Goal: Transaction & Acquisition: Purchase product/service

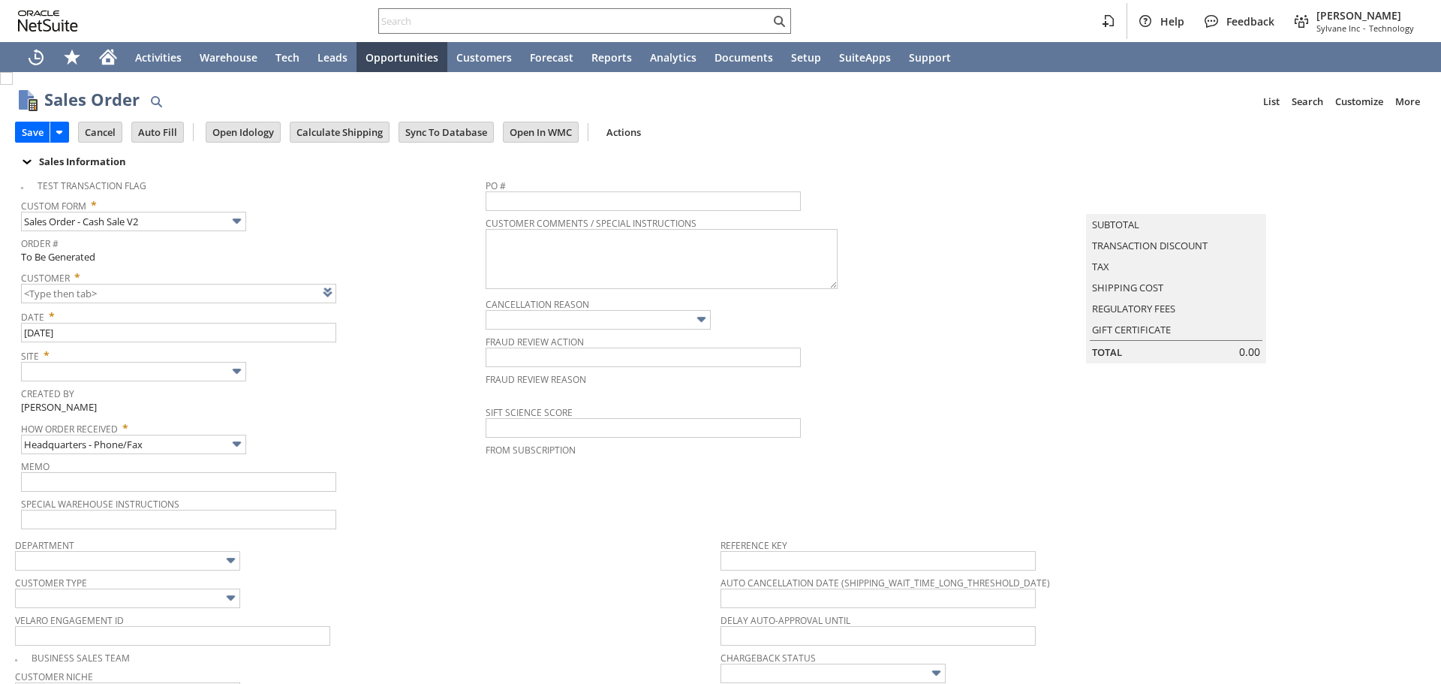
click at [970, 122] on div "Save Save Save & Fulfill Save & New Save & Print Cancel Auto Fill" at bounding box center [720, 133] width 1411 height 37
type input "Intelligent Recommendations ⁰"
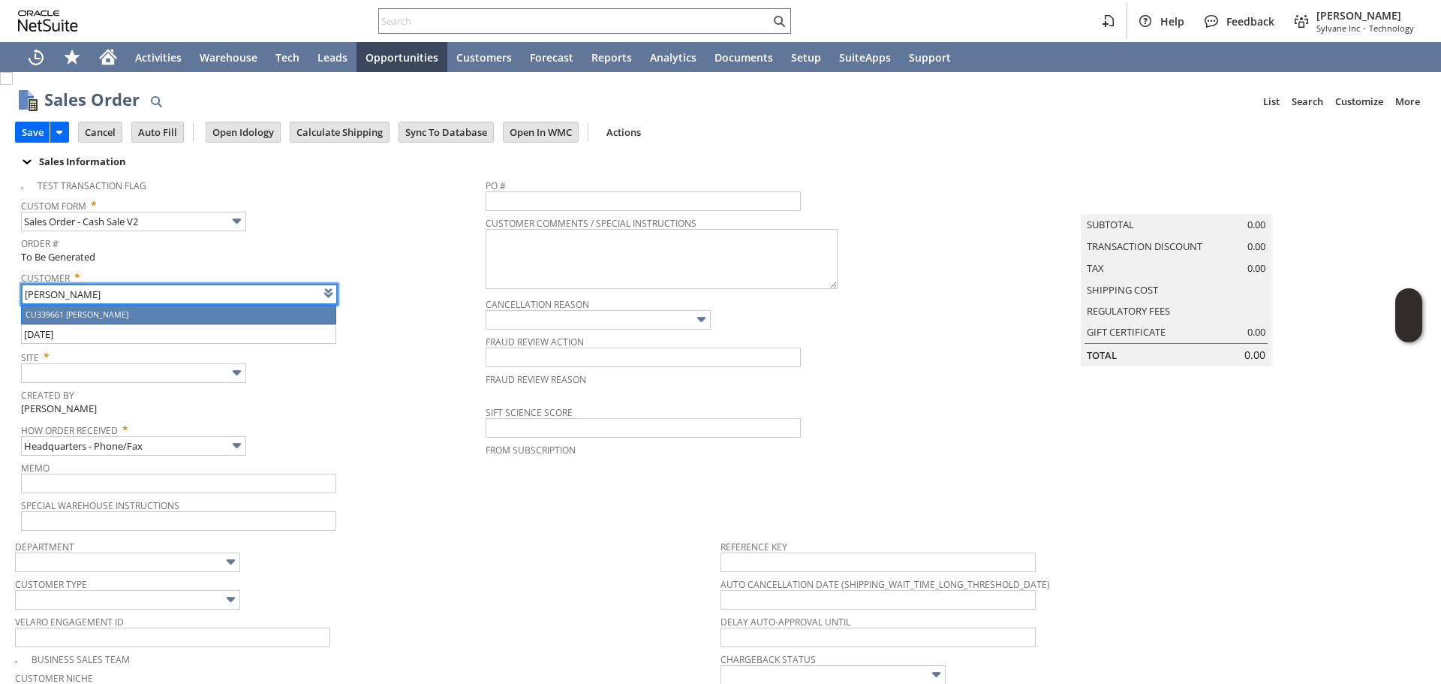
drag, startPoint x: 116, startPoint y: 314, endPoint x: 89, endPoint y: 330, distance: 31.3
type input "CU339661 [PERSON_NAME]"
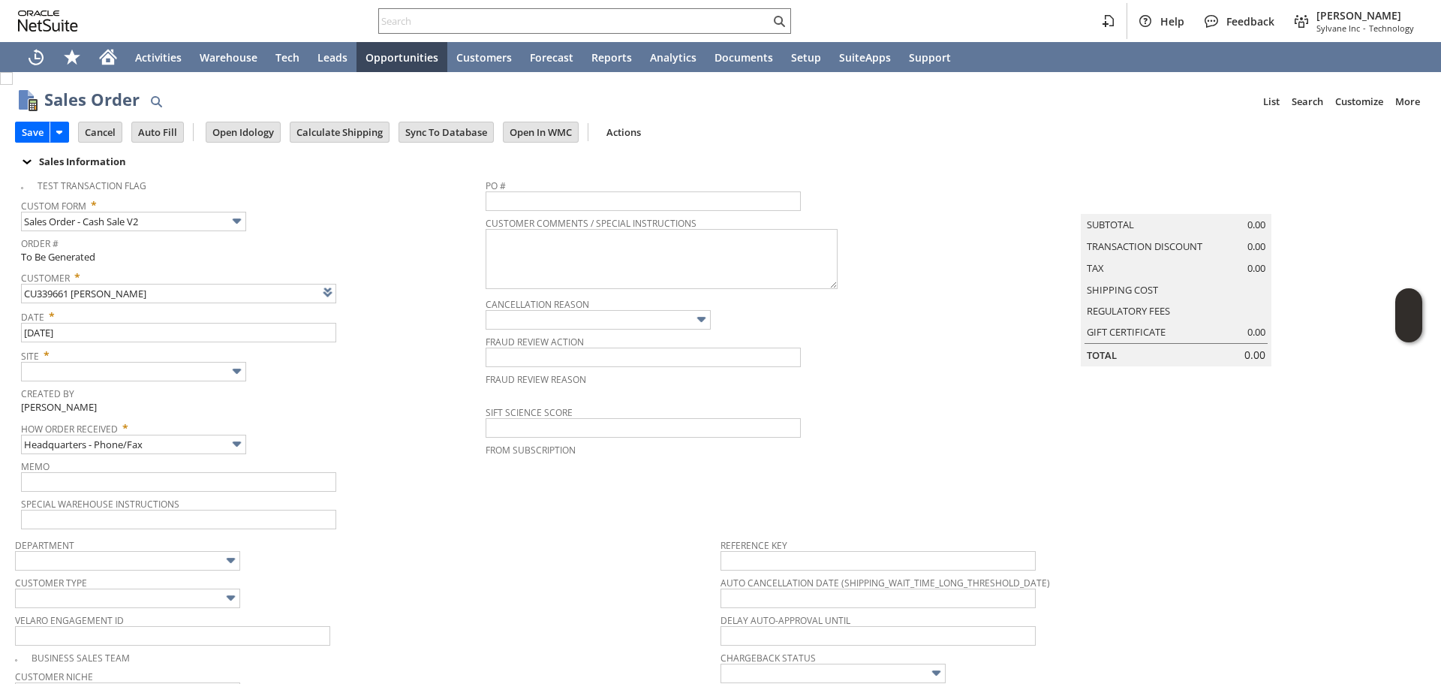
click at [127, 383] on td "Site *" at bounding box center [253, 363] width 465 height 39
click at [132, 374] on input "text" at bounding box center [133, 372] width 225 height 20
click at [129, 375] on input "text" at bounding box center [133, 372] width 225 height 20
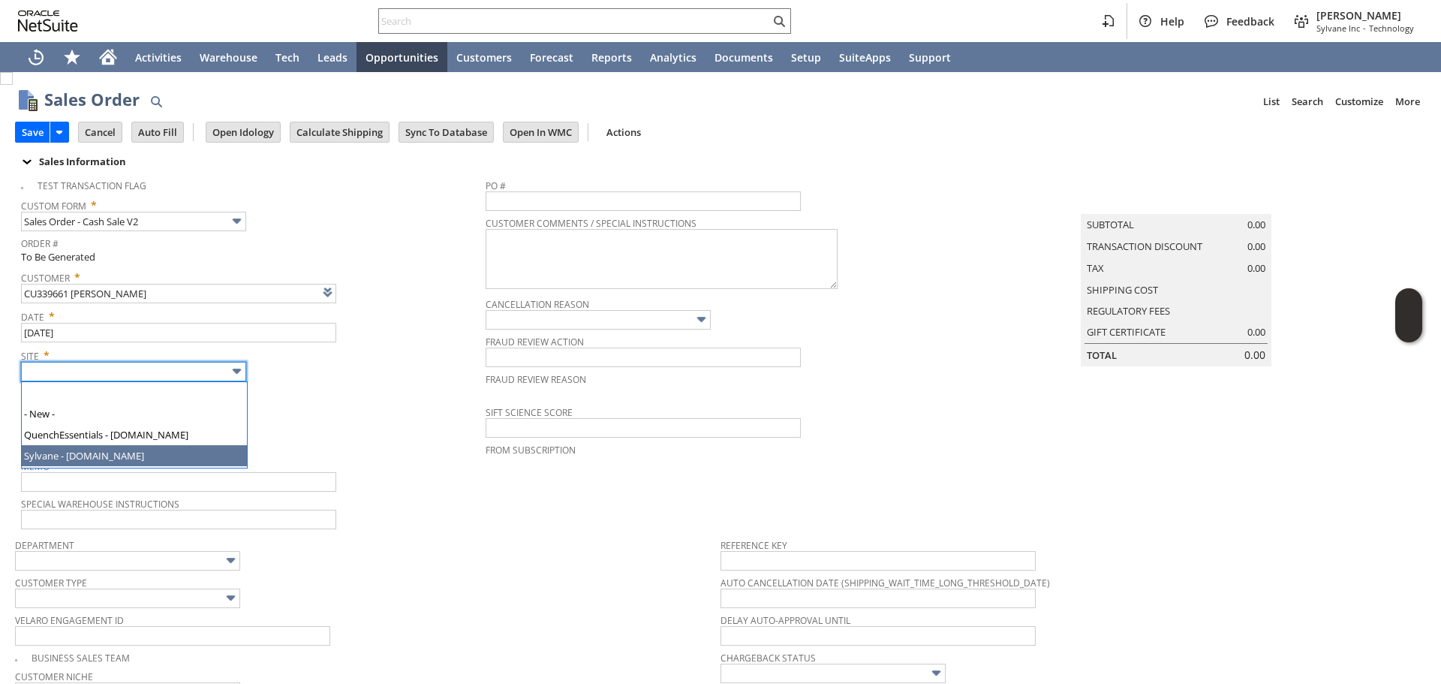
type input "Sylvane - [DOMAIN_NAME]"
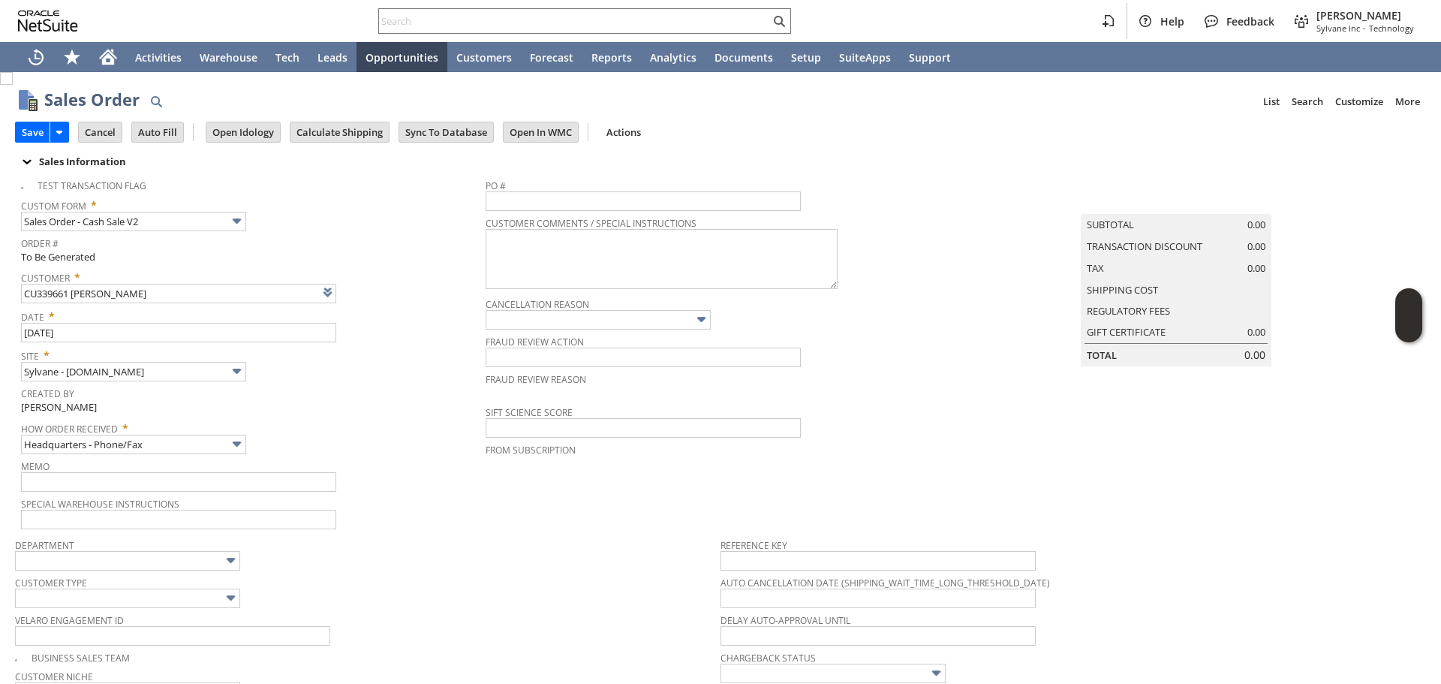
click at [0, 373] on div "Sales Order List Search Customize Customize Form [GEOGRAPHIC_DATA] [GEOGRAPHIC_…" at bounding box center [720, 637] width 1441 height 1130
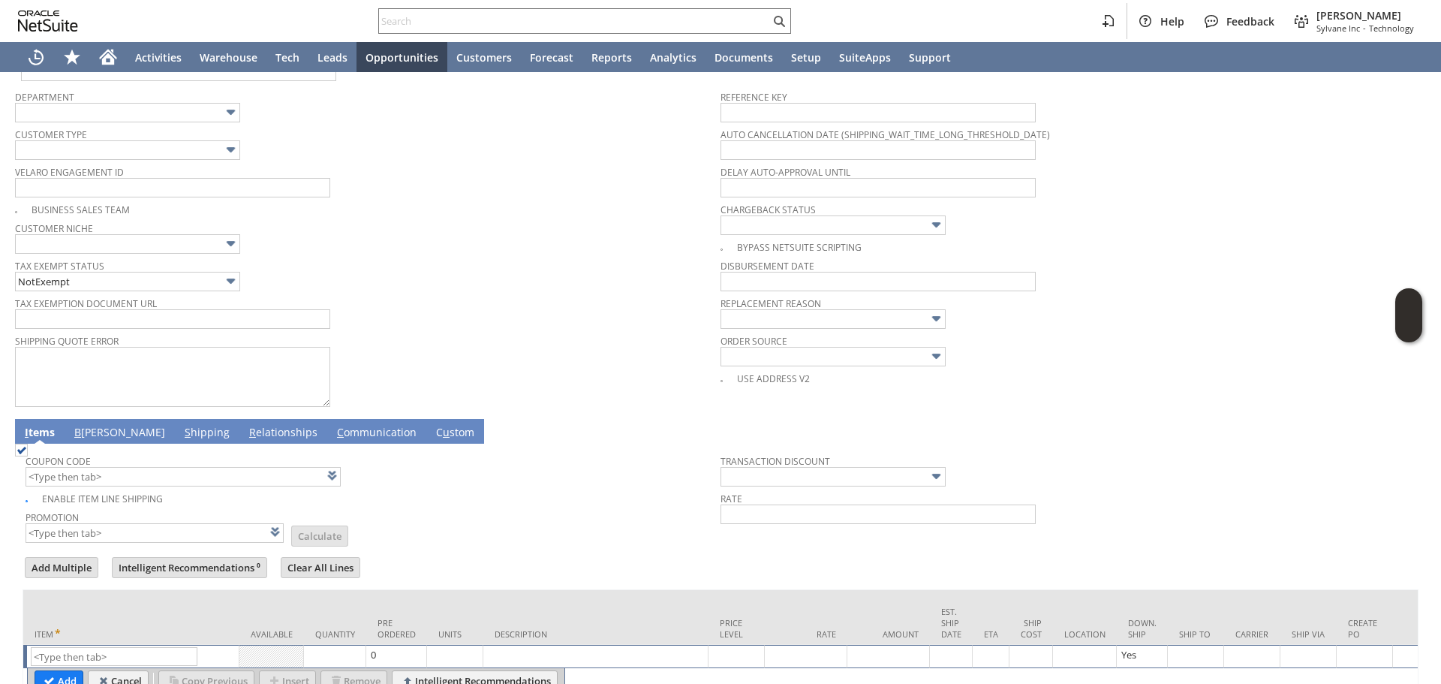
scroll to position [533, 0]
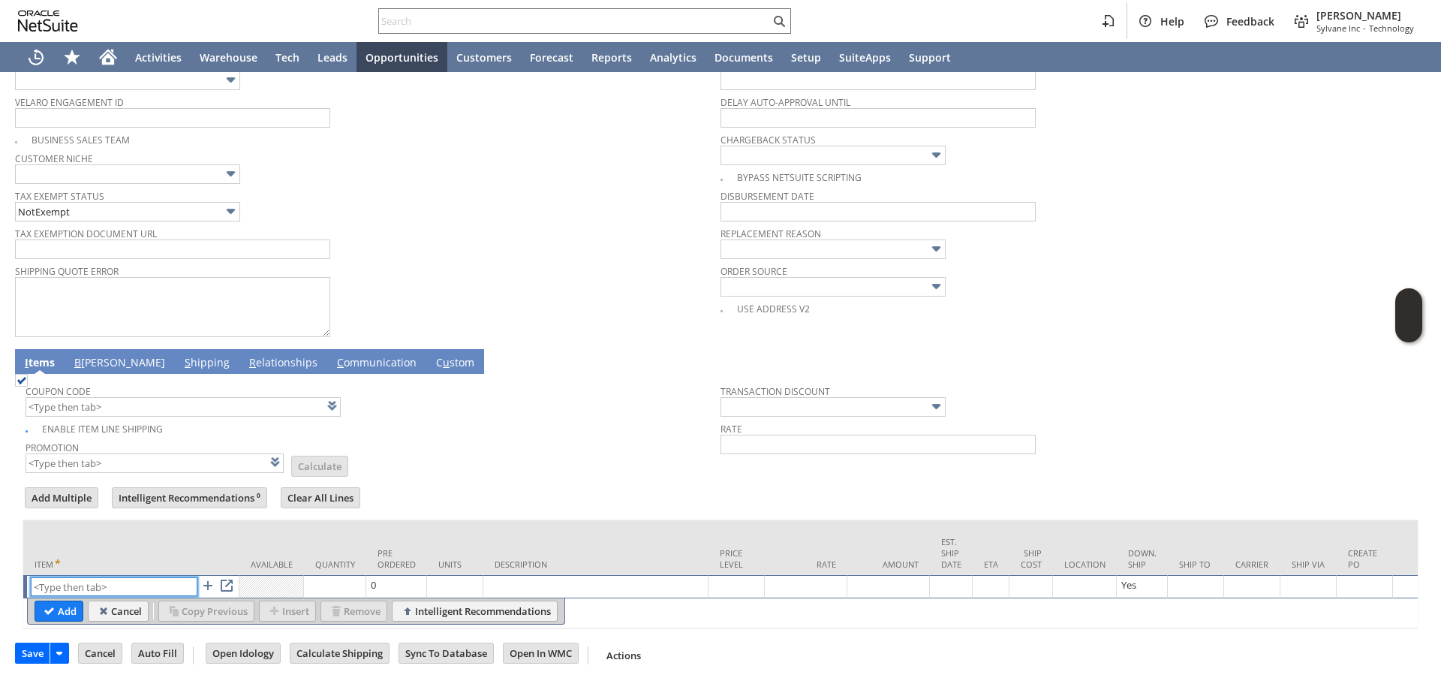
click at [109, 579] on input "text" at bounding box center [114, 586] width 167 height 19
paste input "sa1078"
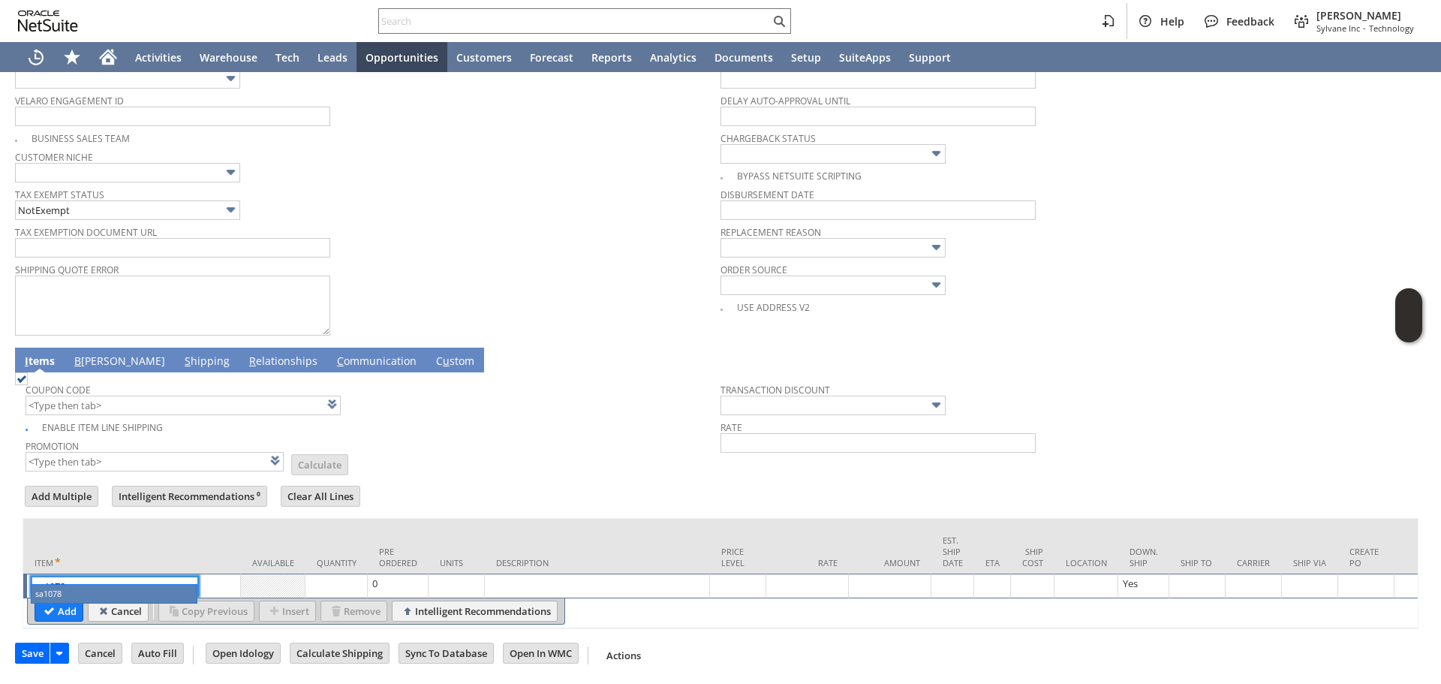
drag, startPoint x: 107, startPoint y: 587, endPoint x: 844, endPoint y: 80, distance: 894.8
type input "sa1078"
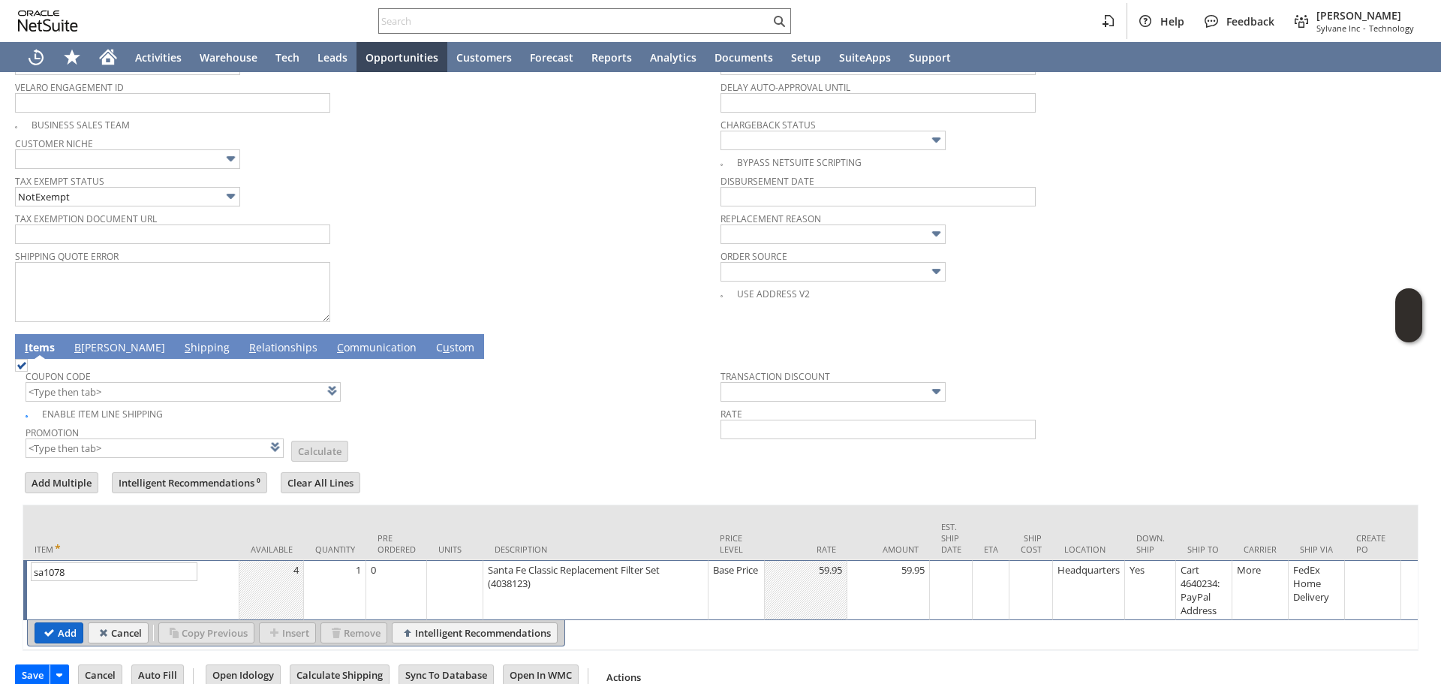
click at [59, 631] on input "Add" at bounding box center [58, 633] width 47 height 20
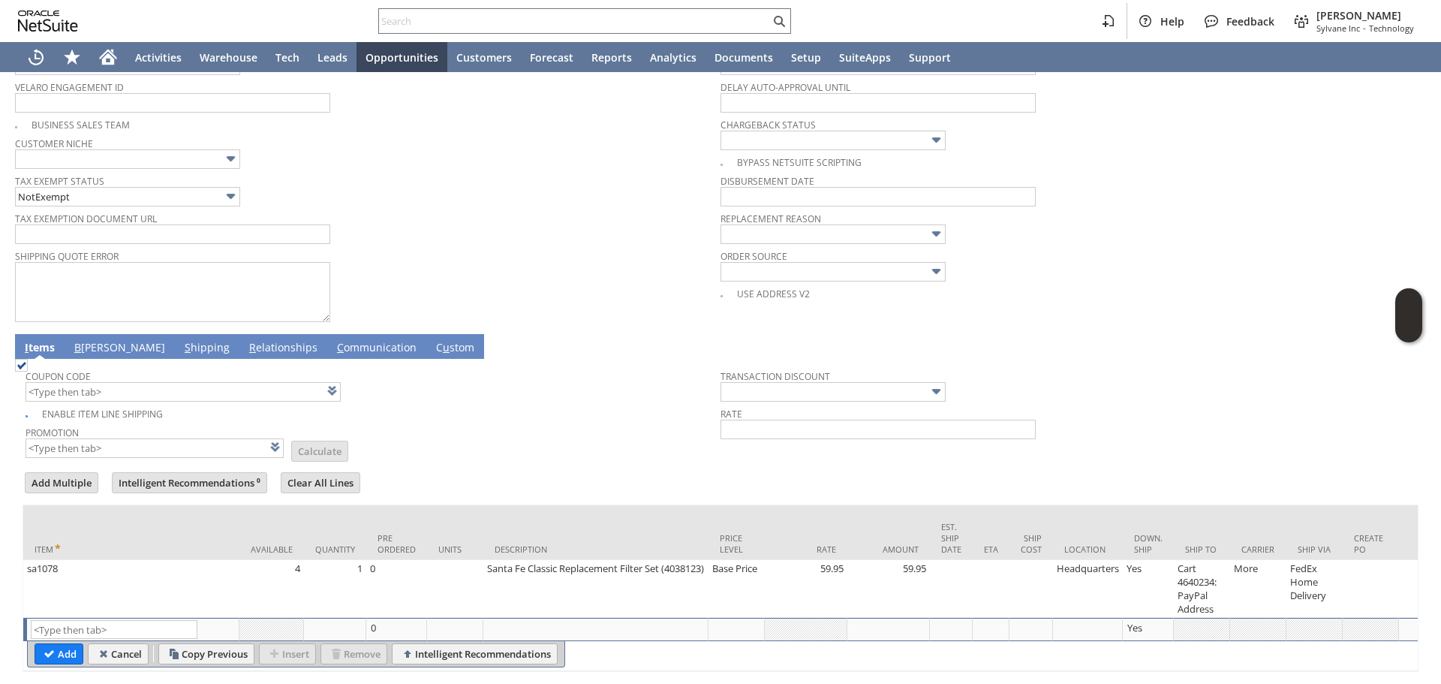
click at [0, 468] on div "Sales Order List Search Customize Customize Form [GEOGRAPHIC_DATA] [GEOGRAPHIC_…" at bounding box center [720, 132] width 1441 height 1187
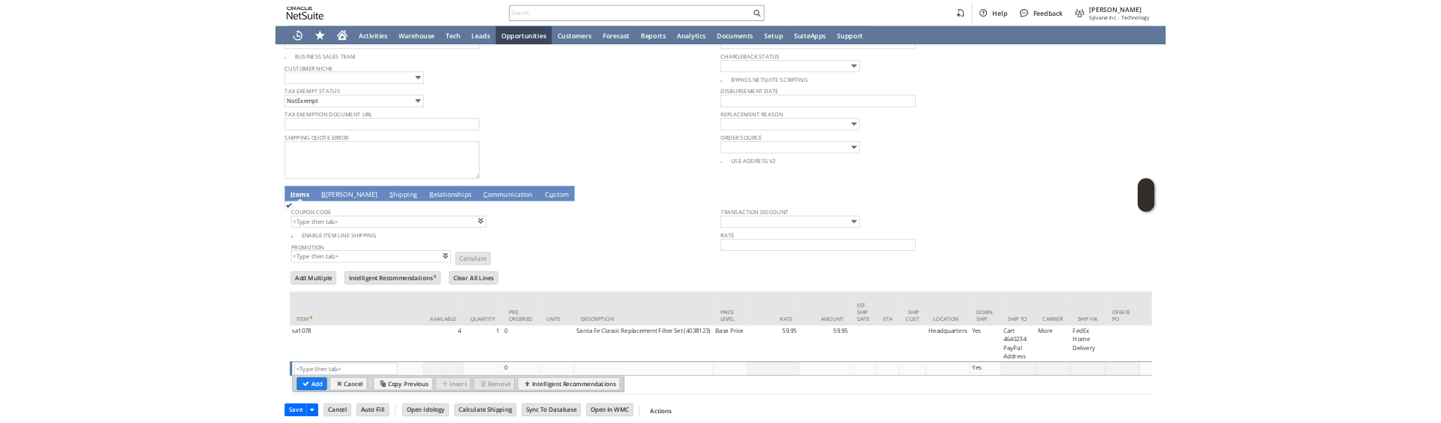
scroll to position [591, 0]
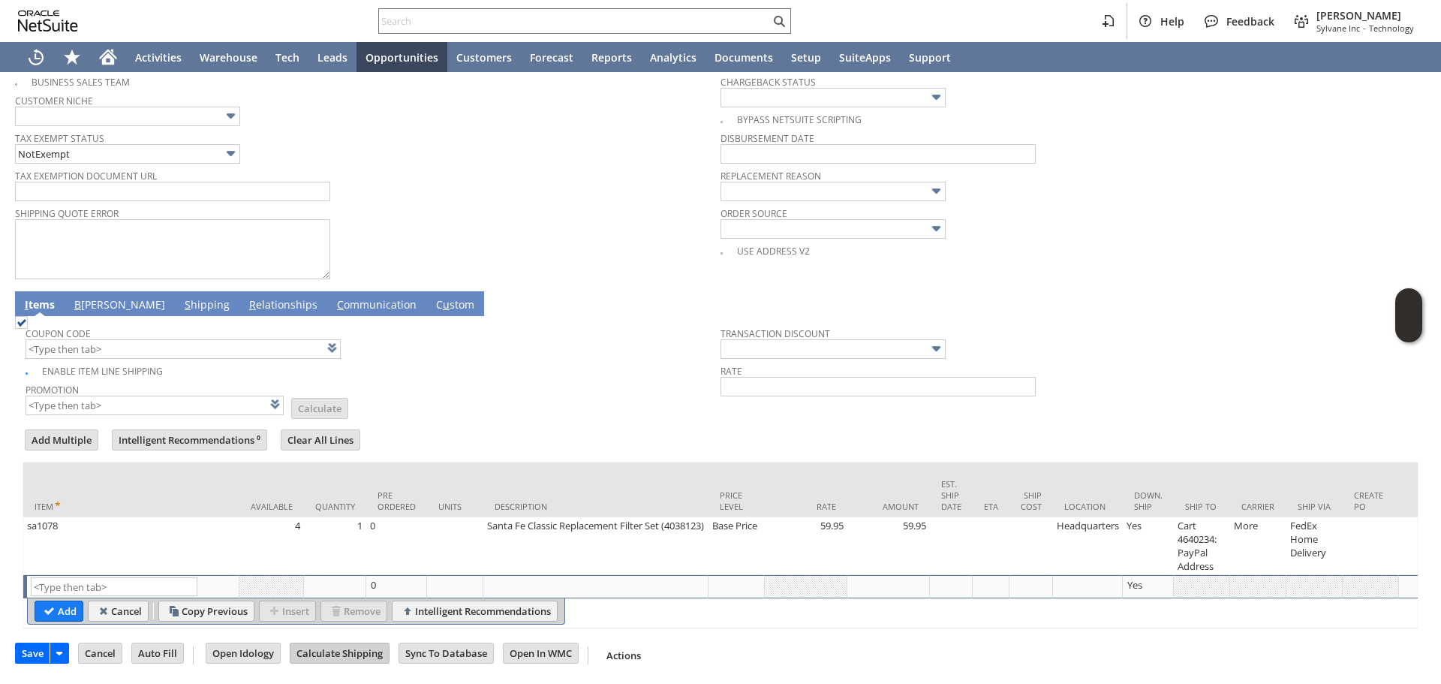
click at [353, 651] on input "Calculate Shipping" at bounding box center [339, 653] width 98 height 20
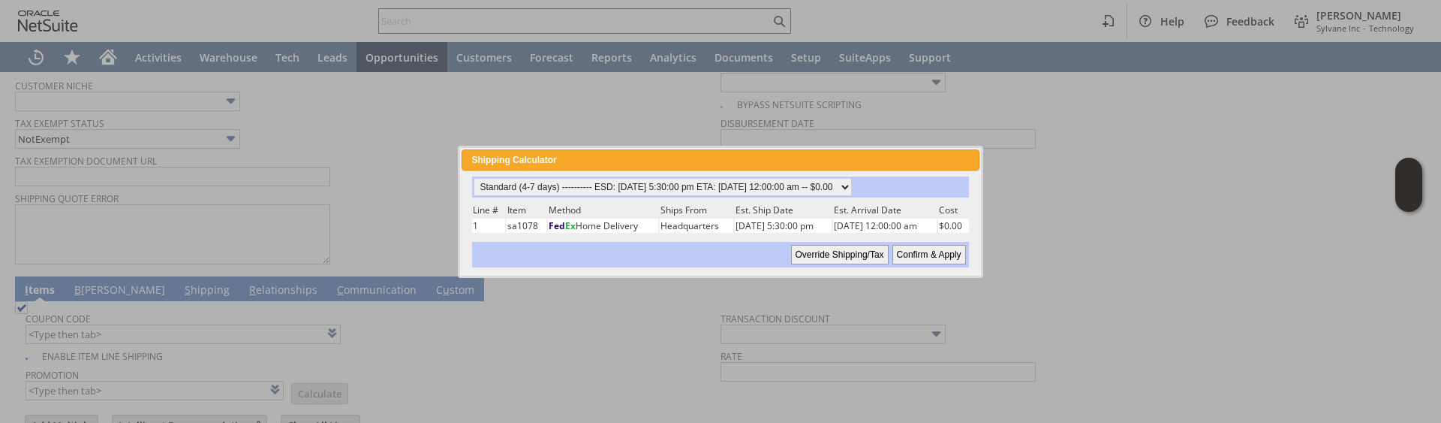
click at [933, 257] on input "Confirm & Apply" at bounding box center [929, 255] width 74 height 20
type input "Add"
type input "Copy Previous"
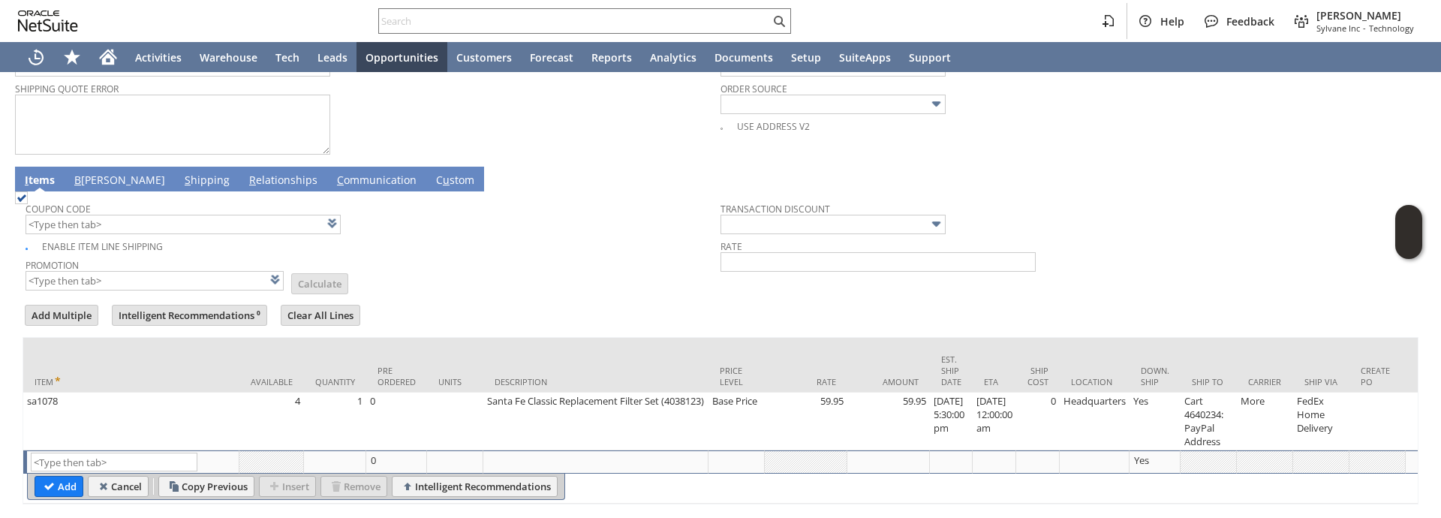
scroll to position [757, 0]
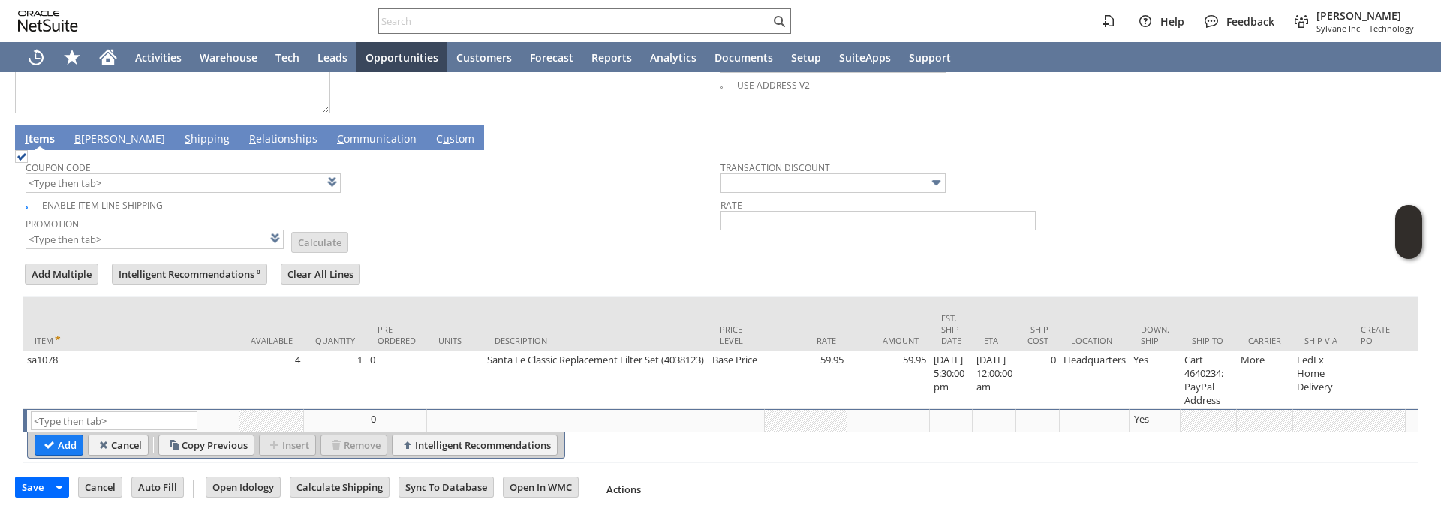
click at [1184, 209] on div "Rate" at bounding box center [1064, 212] width 687 height 36
drag, startPoint x: 522, startPoint y: 462, endPoint x: 545, endPoint y: 464, distance: 22.6
click at [606, 462] on div "Item Available Quantity Pre Ordered Units Description Price Level Rate Amount E…" at bounding box center [721, 379] width 1396 height 167
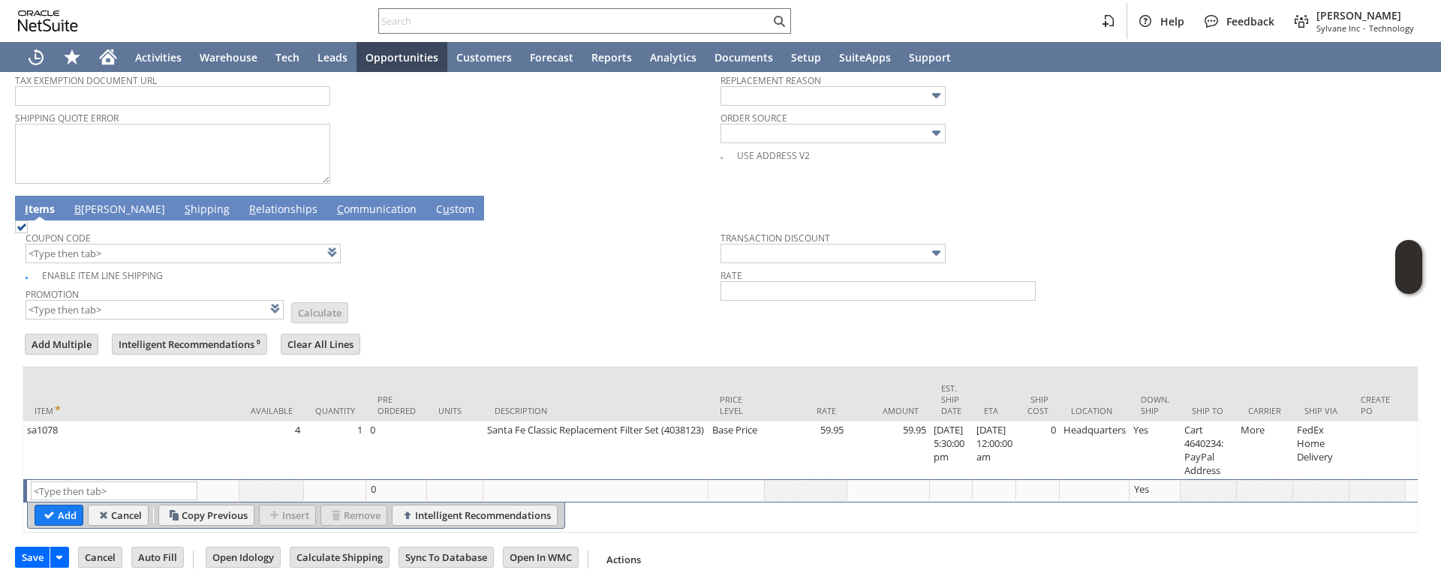
scroll to position [686, 0]
click at [590, 251] on div "Coupon Code" at bounding box center [369, 245] width 687 height 36
click at [575, 148] on div "Shipping Quote Error" at bounding box center [364, 147] width 698 height 80
click at [181, 202] on link "S hipping" at bounding box center [207, 210] width 53 height 17
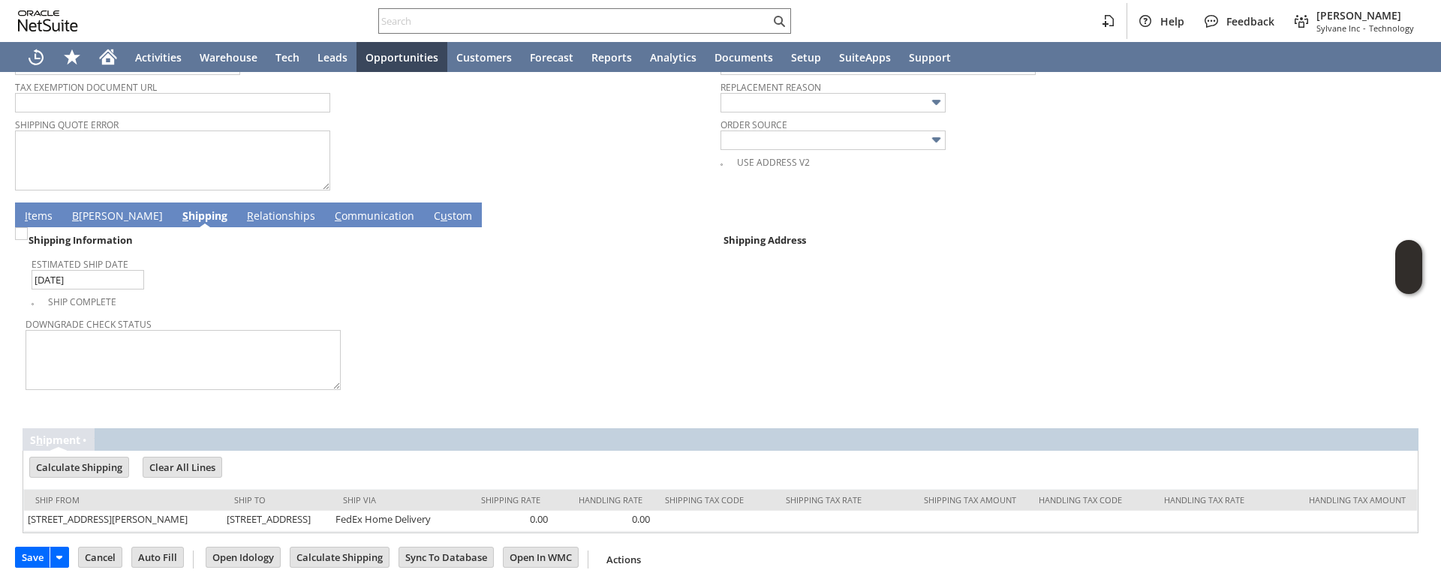
click at [501, 291] on div "Ship Complete" at bounding box center [376, 299] width 689 height 17
click at [46, 209] on link "I tems" at bounding box center [38, 217] width 35 height 17
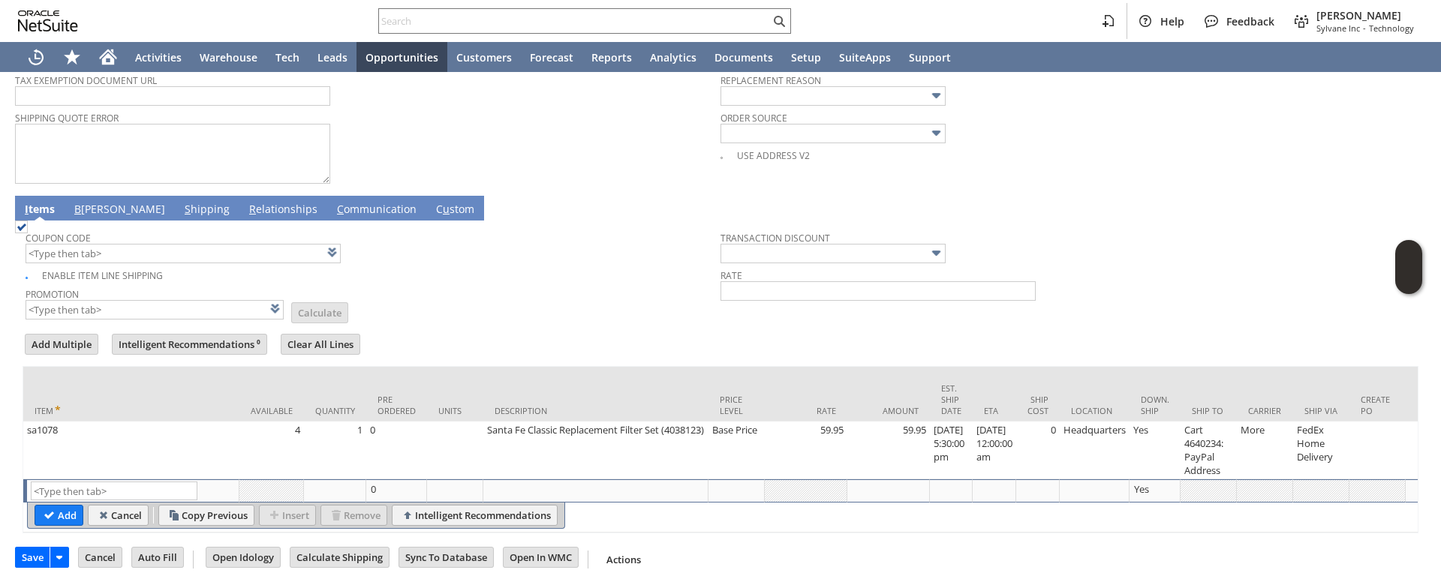
click at [474, 168] on div "Shipping Quote Error" at bounding box center [364, 147] width 698 height 80
click at [357, 556] on input "Calculate Shipping" at bounding box center [339, 558] width 98 height 20
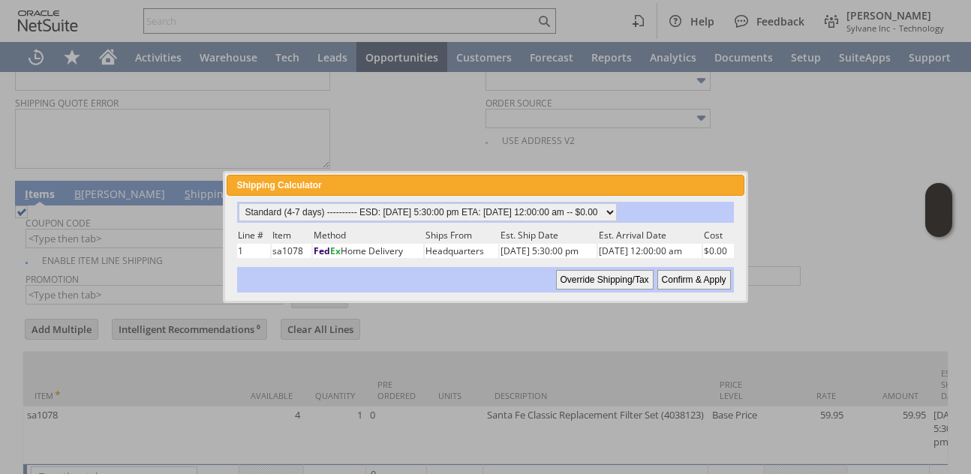
drag, startPoint x: 687, startPoint y: 282, endPoint x: 955, endPoint y: 473, distance: 329.4
click at [687, 282] on input "Confirm & Apply" at bounding box center [694, 280] width 74 height 20
type input "Add"
type input "Copy Previous"
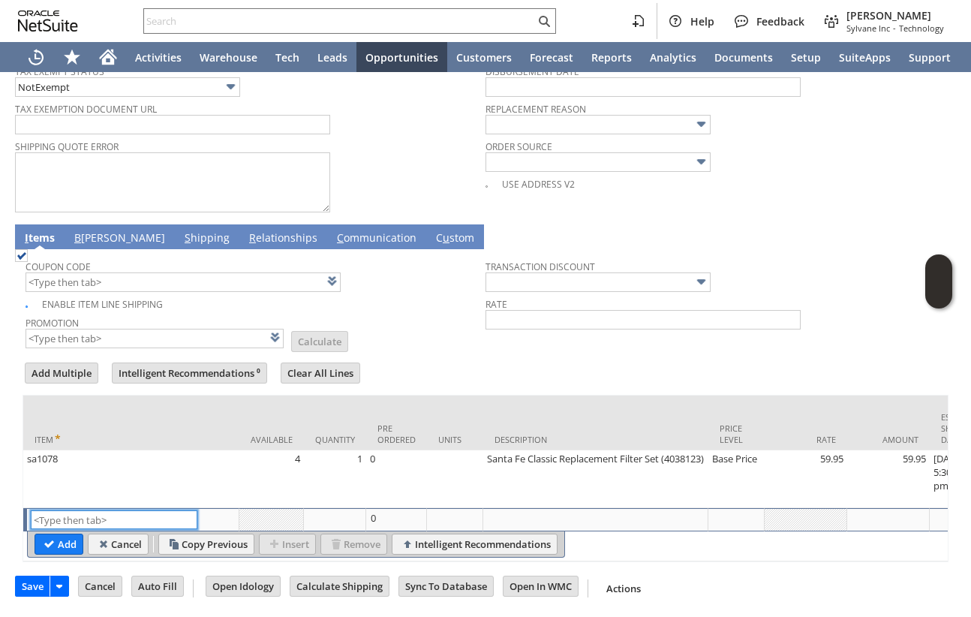
scroll to position [357, 0]
